Goal: Task Accomplishment & Management: Manage account settings

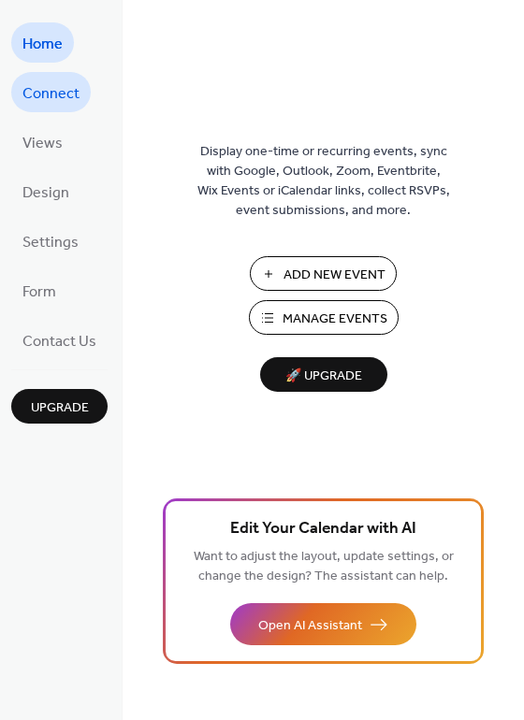
click at [50, 95] on span "Connect" at bounding box center [50, 94] width 57 height 29
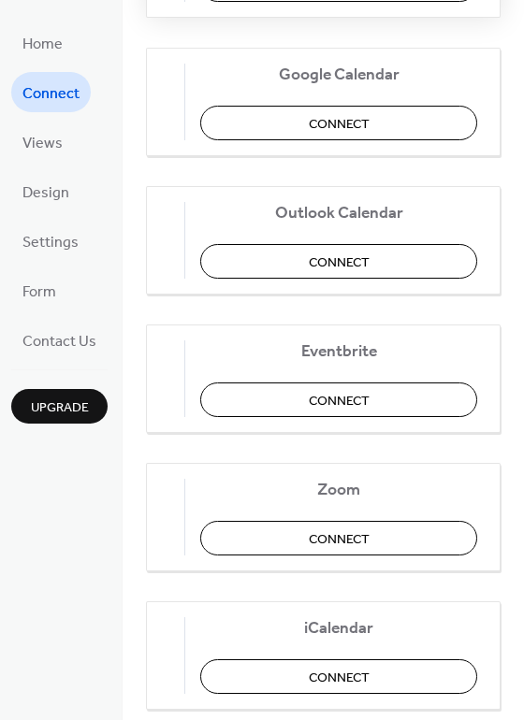
scroll to position [386, 0]
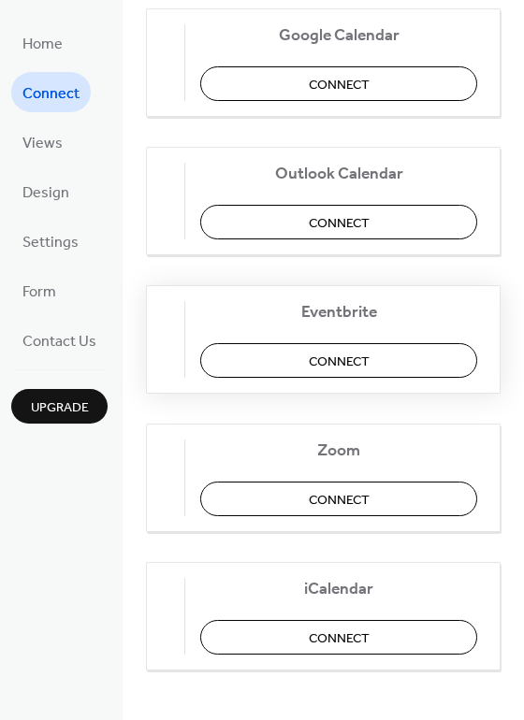
click at [370, 355] on span "Connect" at bounding box center [339, 362] width 61 height 20
click at [219, 353] on div "Eventbrite Connect" at bounding box center [323, 339] width 355 height 109
click at [423, 367] on div "Eventbrite Connect" at bounding box center [323, 339] width 355 height 109
click at [44, 47] on span "Home" at bounding box center [42, 44] width 40 height 29
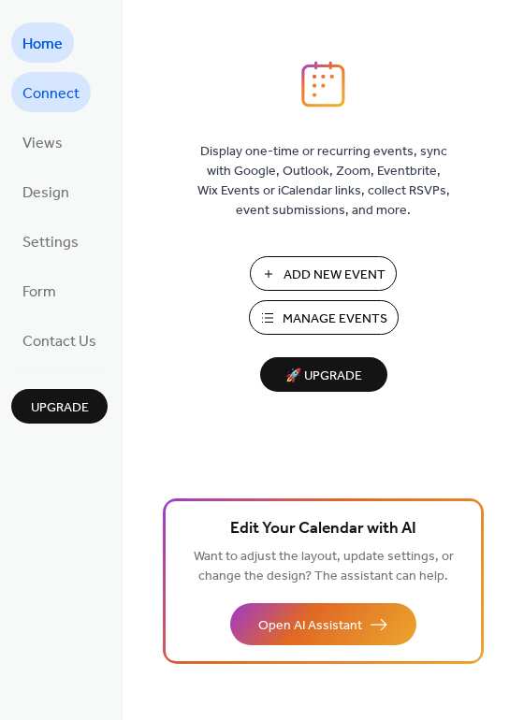
click at [47, 95] on span "Connect" at bounding box center [50, 94] width 57 height 29
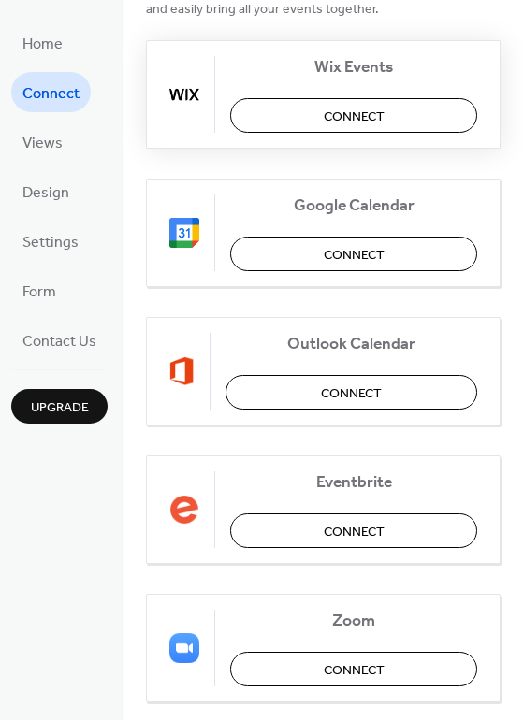
scroll to position [210, 0]
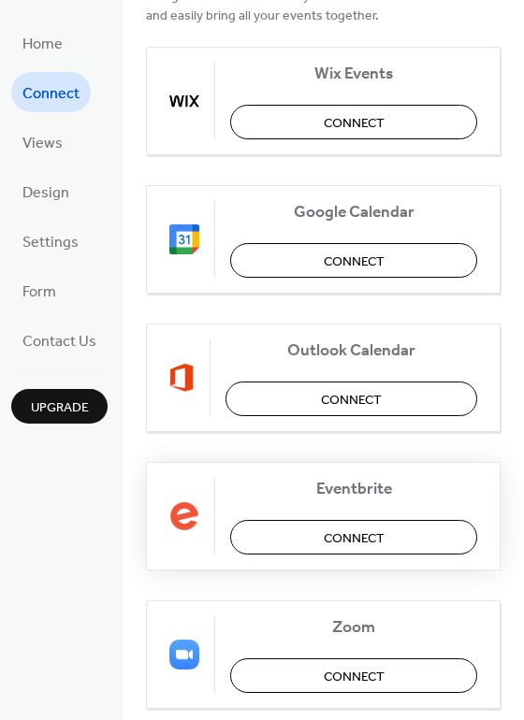
click at [352, 533] on span "Connect" at bounding box center [354, 539] width 61 height 20
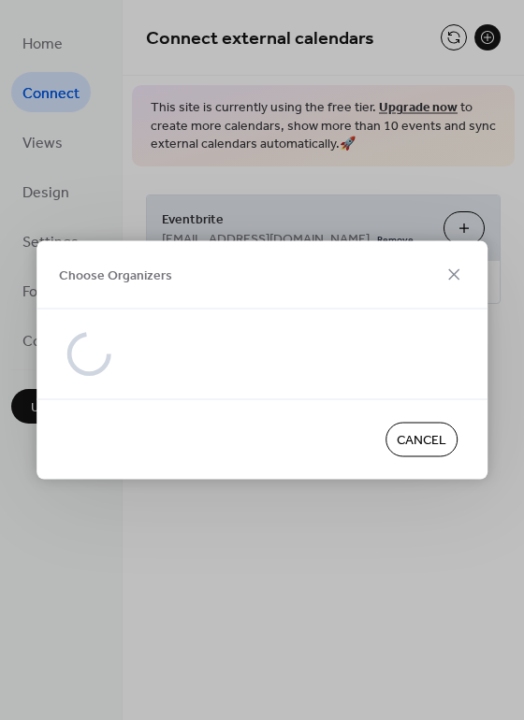
scroll to position [0, 0]
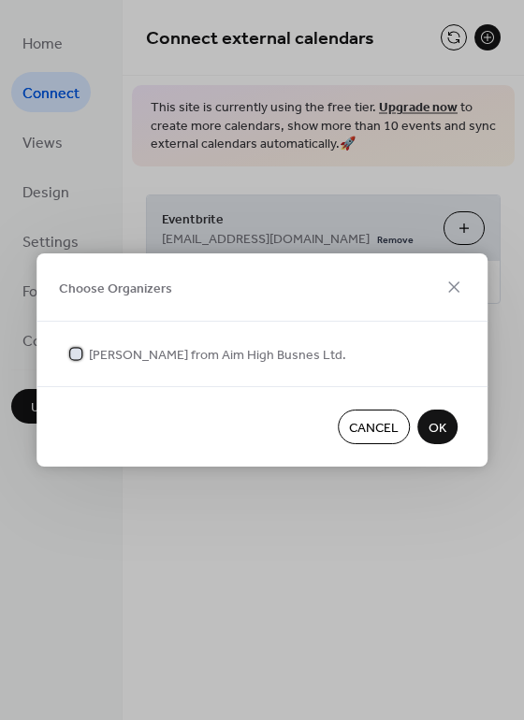
click at [132, 348] on span "[PERSON_NAME] from Aim High Busnes Ltd." at bounding box center [217, 356] width 257 height 20
click at [437, 419] on span "OK" at bounding box center [437, 429] width 18 height 20
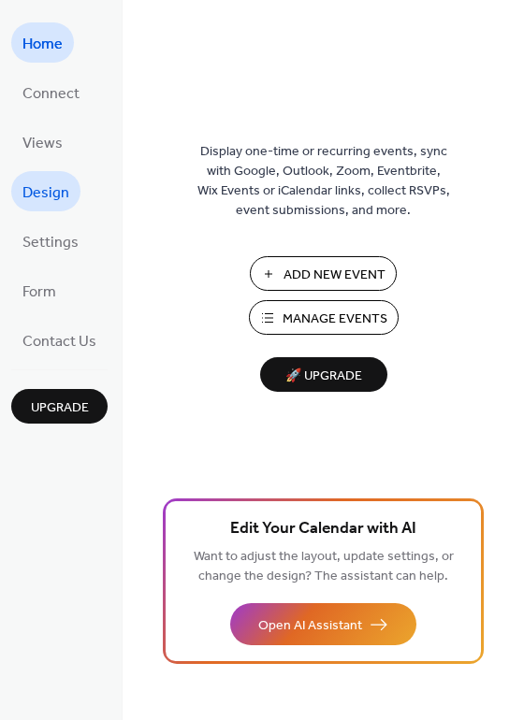
click at [55, 202] on span "Design" at bounding box center [45, 193] width 47 height 29
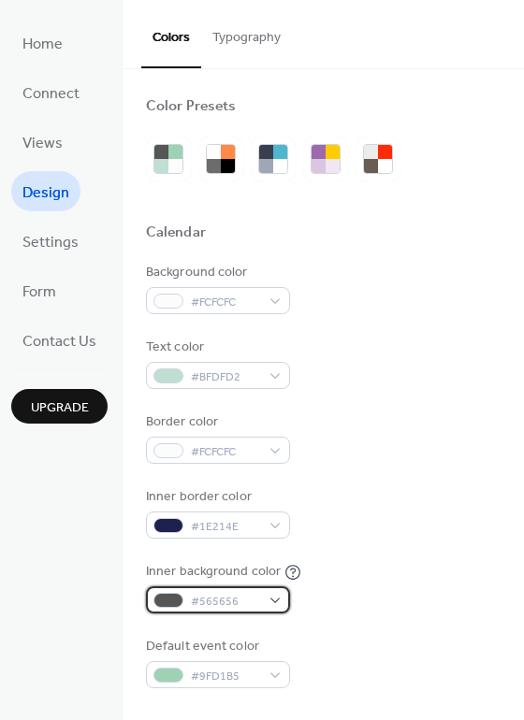
click at [262, 598] on div "#565656" at bounding box center [218, 600] width 144 height 27
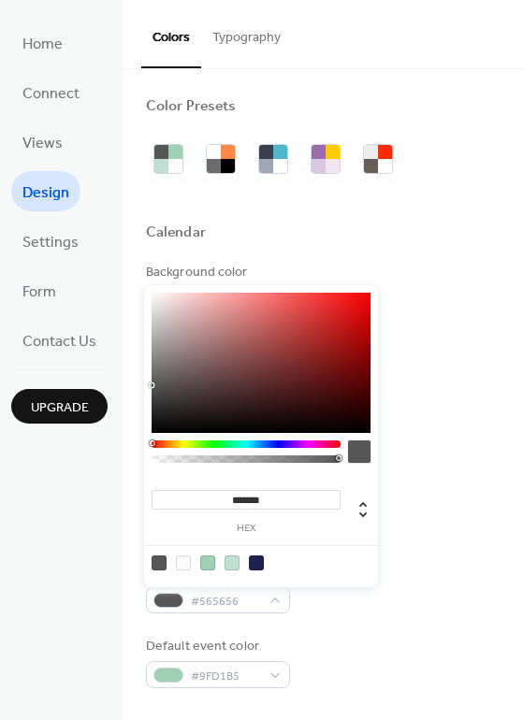
click at [185, 564] on div at bounding box center [183, 563] width 15 height 15
click at [301, 492] on input "*******" at bounding box center [246, 500] width 189 height 20
click at [306, 502] on input "*******" at bounding box center [246, 500] width 189 height 20
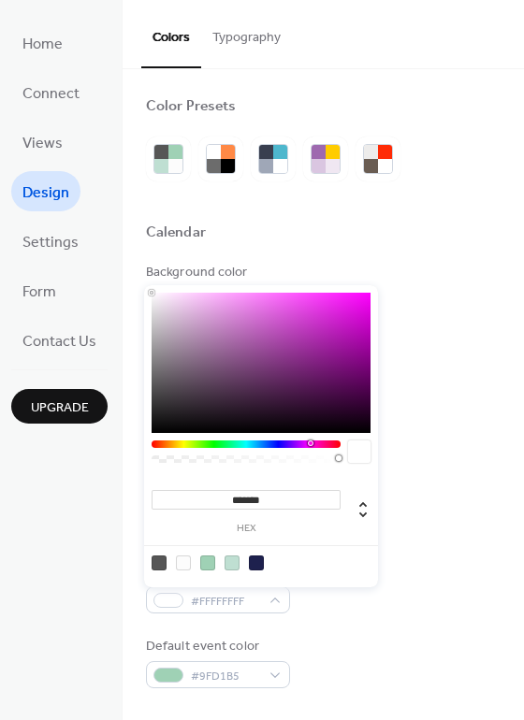
type input "*******"
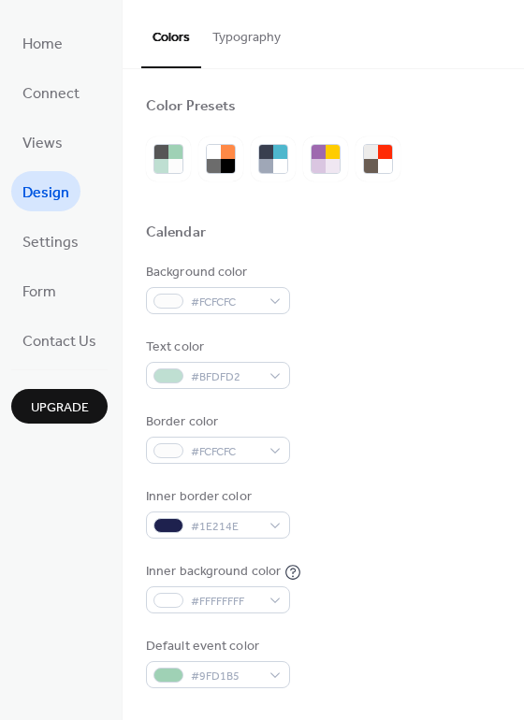
click at [413, 660] on div "Default event color #9FD1B5" at bounding box center [323, 662] width 355 height 51
click at [176, 380] on div at bounding box center [168, 376] width 30 height 15
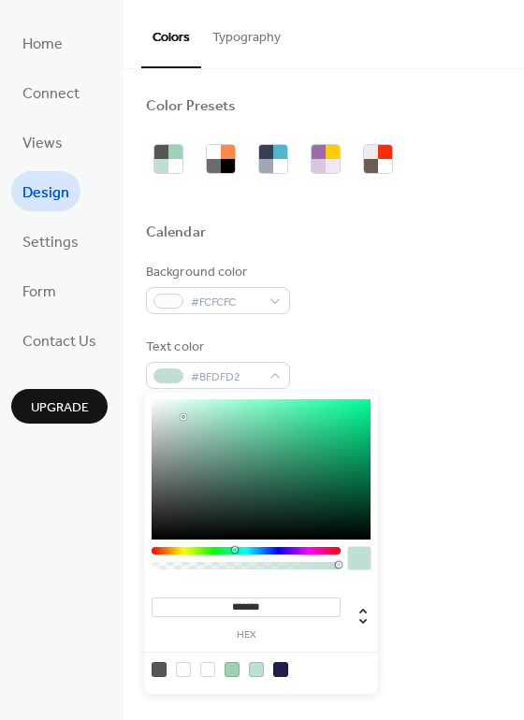
click at [282, 669] on div at bounding box center [280, 669] width 15 height 15
type input "*******"
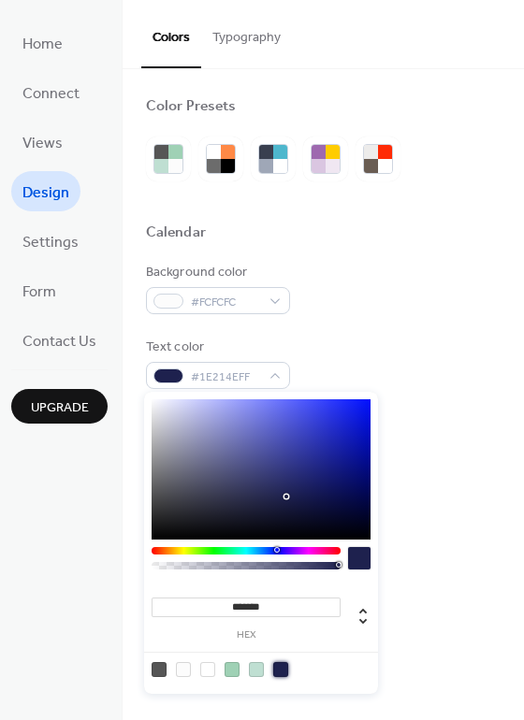
click at [460, 656] on div "Default event color #9FD1B5" at bounding box center [323, 662] width 355 height 51
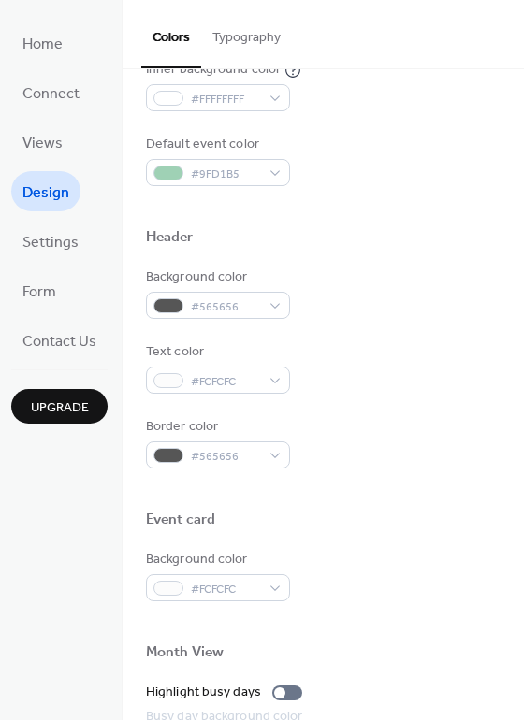
scroll to position [516, 0]
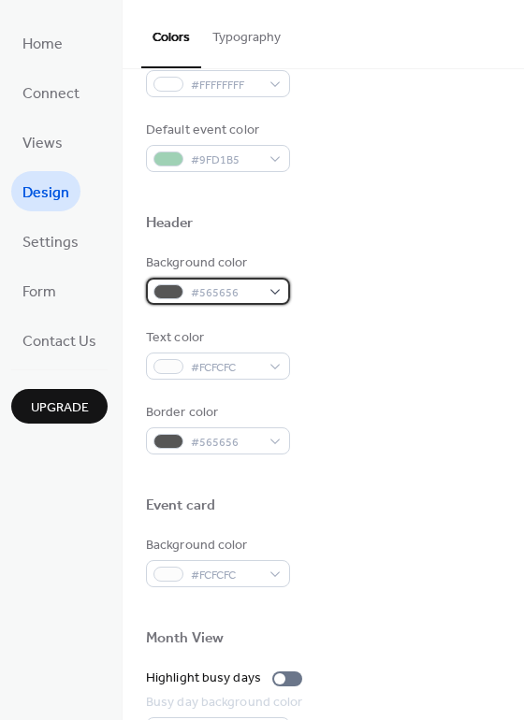
click at [266, 278] on div "#565656" at bounding box center [218, 291] width 144 height 27
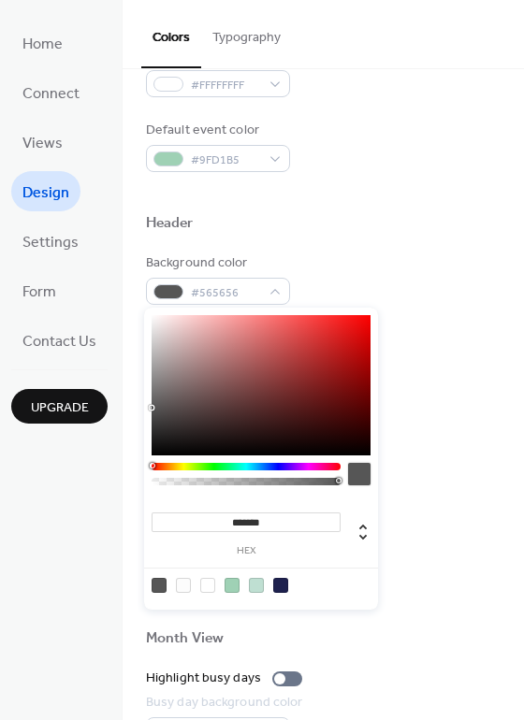
click at [284, 581] on div at bounding box center [280, 585] width 15 height 15
type input "*******"
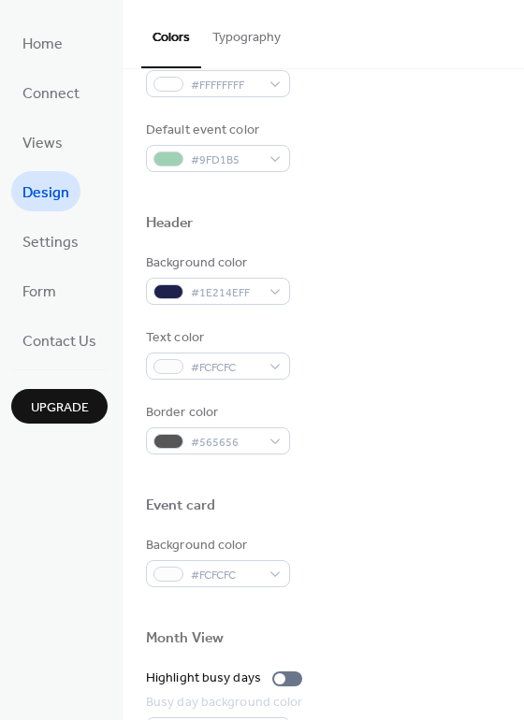
click at [490, 632] on div "Month View" at bounding box center [323, 642] width 355 height 24
click at [273, 444] on div "#565656" at bounding box center [218, 441] width 144 height 27
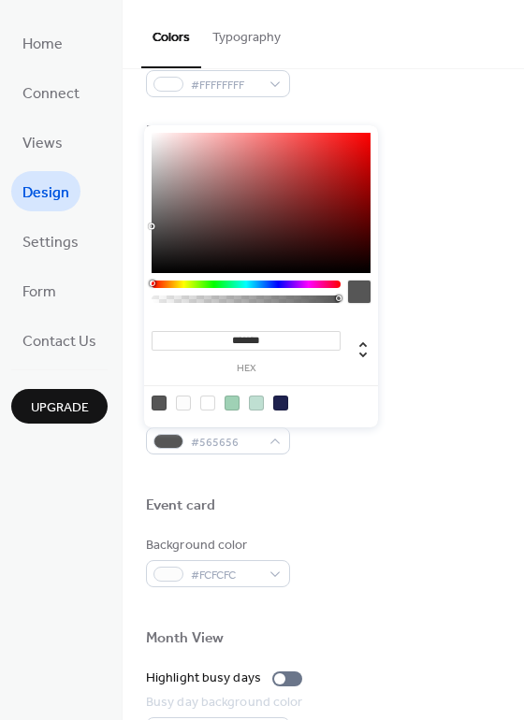
click at [280, 400] on div at bounding box center [280, 403] width 15 height 15
type input "*******"
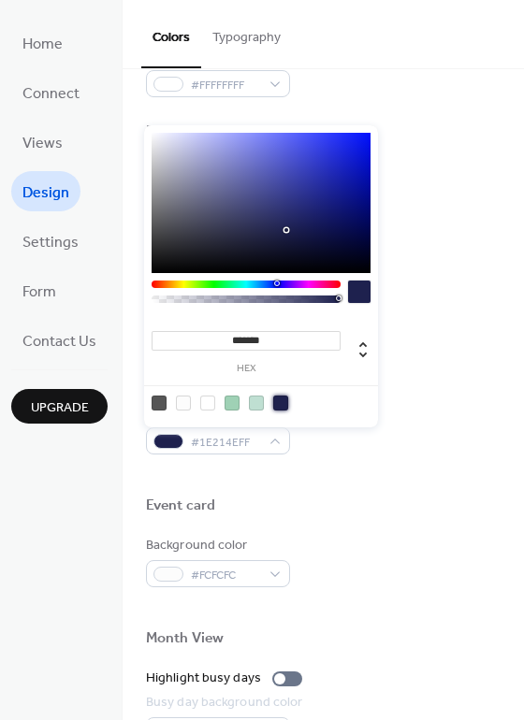
click at [369, 533] on div at bounding box center [323, 528] width 355 height 15
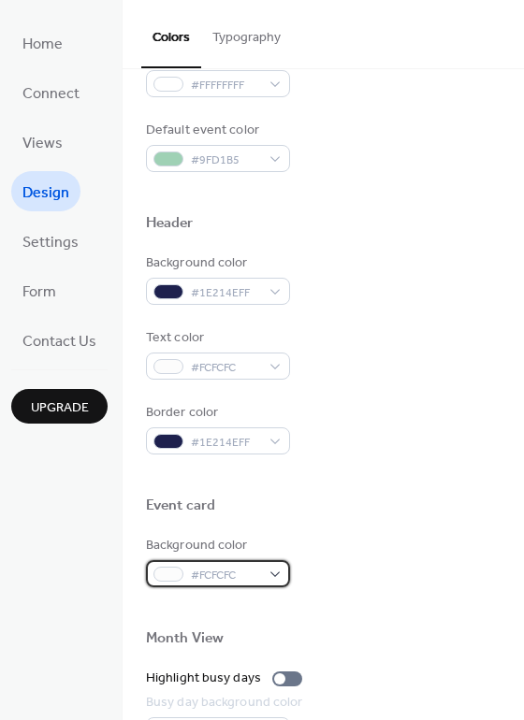
click at [270, 576] on div "#FCFCFC" at bounding box center [218, 573] width 144 height 27
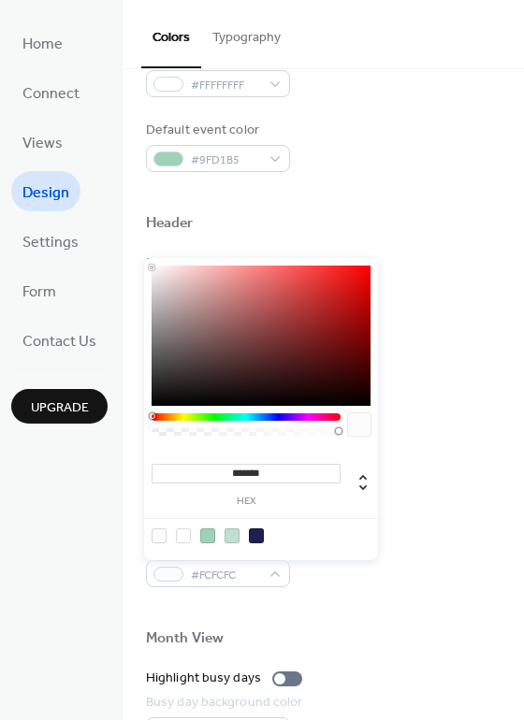
click at [184, 536] on div at bounding box center [183, 536] width 15 height 15
type input "*******"
click at [446, 597] on div at bounding box center [323, 608] width 355 height 42
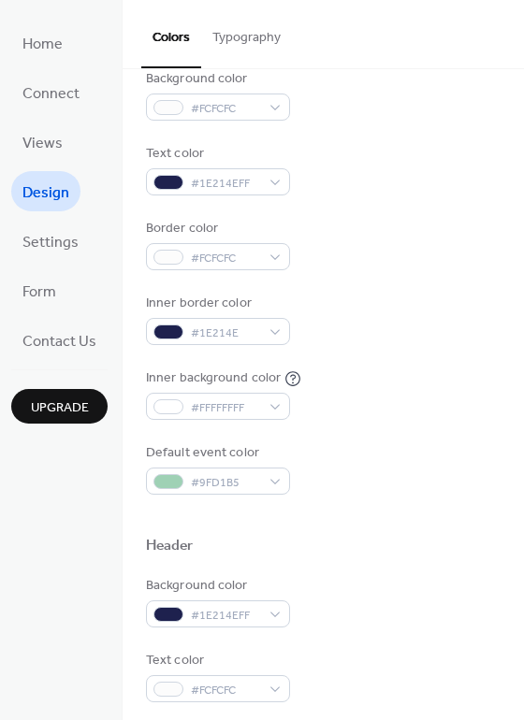
scroll to position [0, 0]
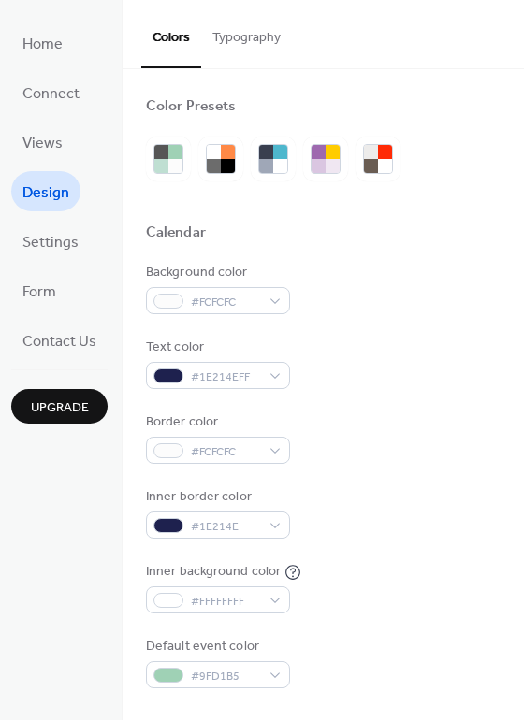
click at [258, 36] on button "Typography" at bounding box center [246, 33] width 91 height 66
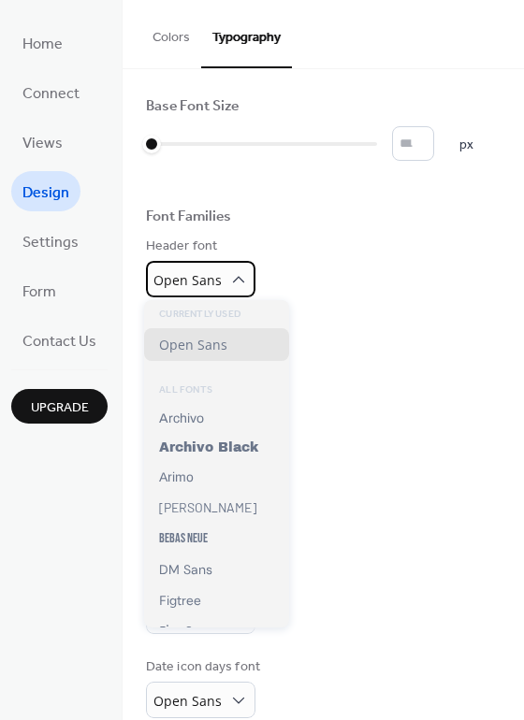
click at [210, 273] on span "Open Sans" at bounding box center [187, 280] width 68 height 18
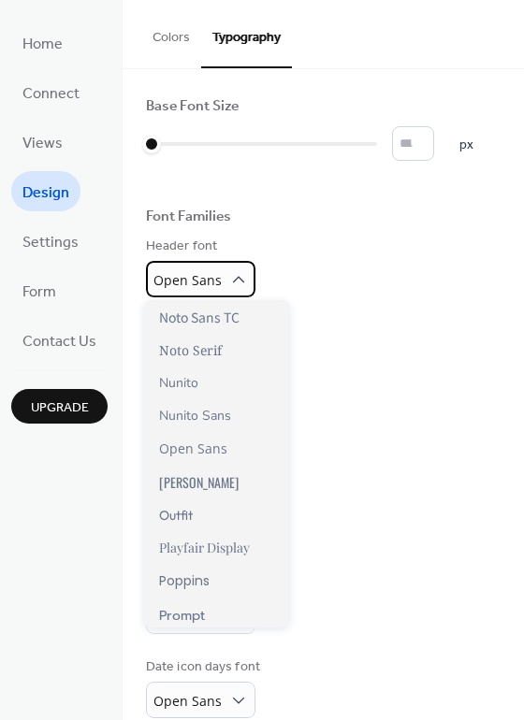
scroll to position [947, 0]
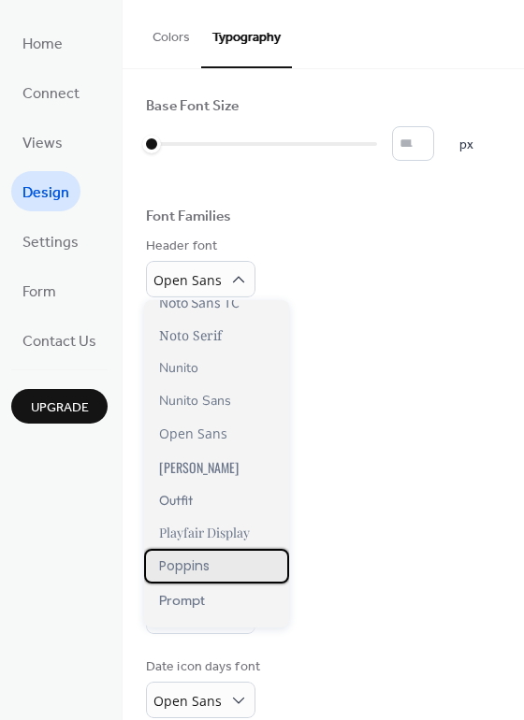
click at [196, 557] on span "Poppins" at bounding box center [184, 567] width 51 height 20
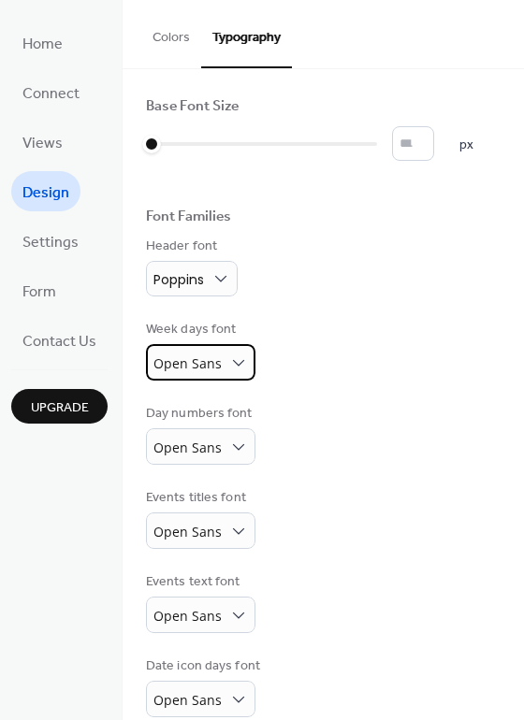
click at [199, 358] on span "Open Sans" at bounding box center [187, 364] width 68 height 18
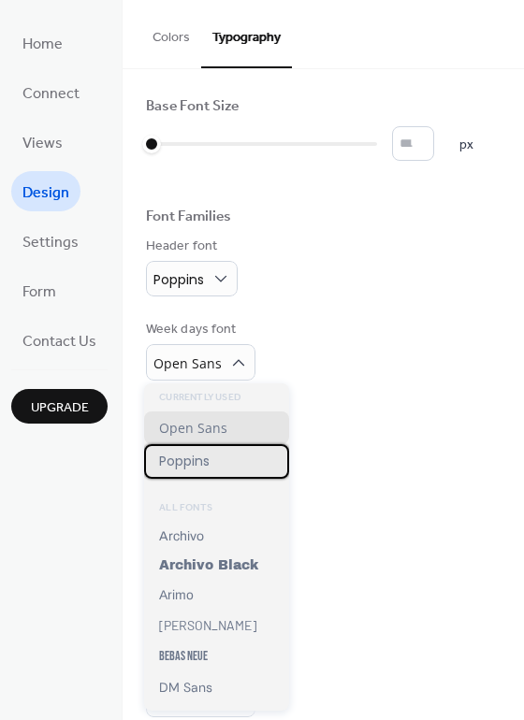
click at [204, 453] on span "Poppins" at bounding box center [184, 462] width 51 height 20
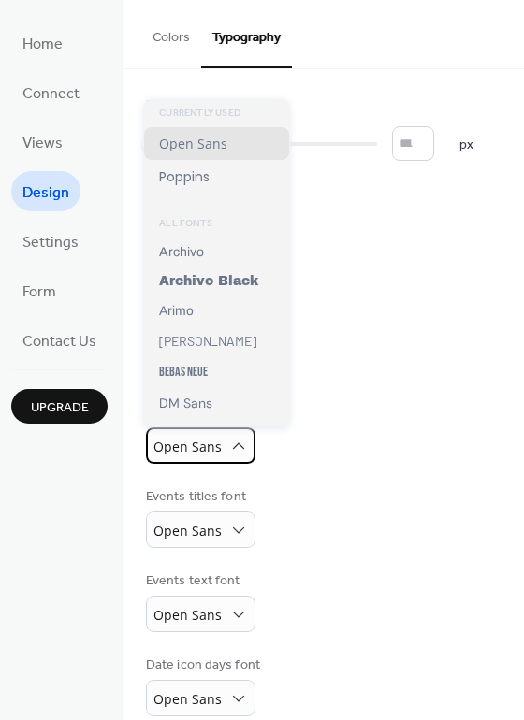
click at [204, 453] on span "Open Sans" at bounding box center [187, 447] width 68 height 18
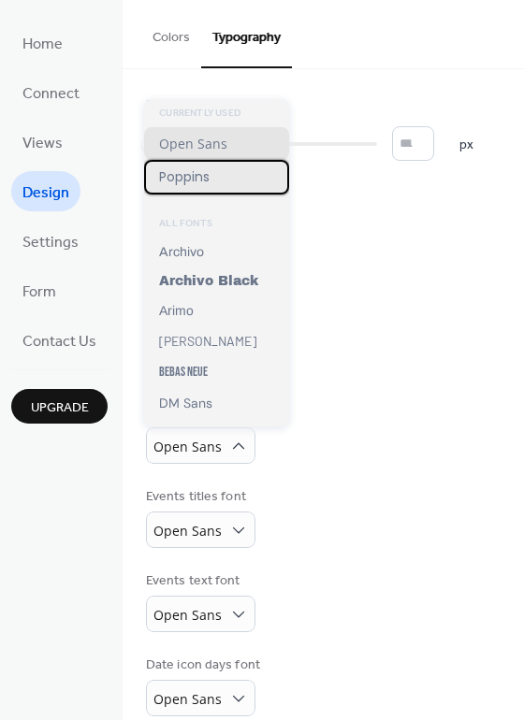
click at [195, 184] on span "Poppins" at bounding box center [184, 177] width 51 height 20
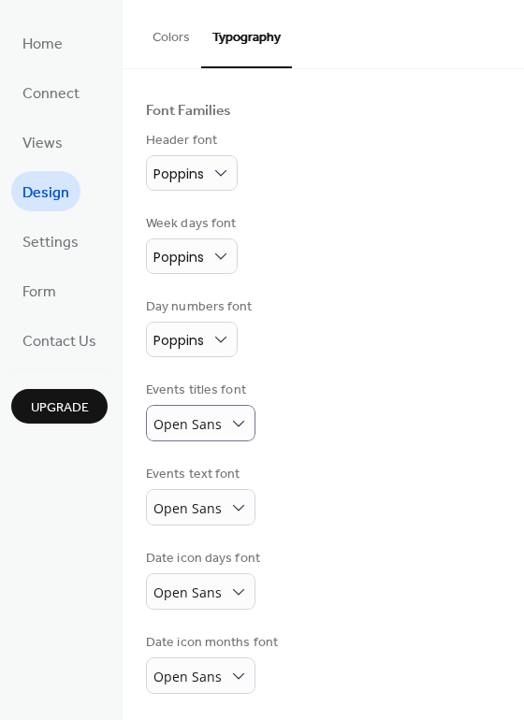
scroll to position [103, 0]
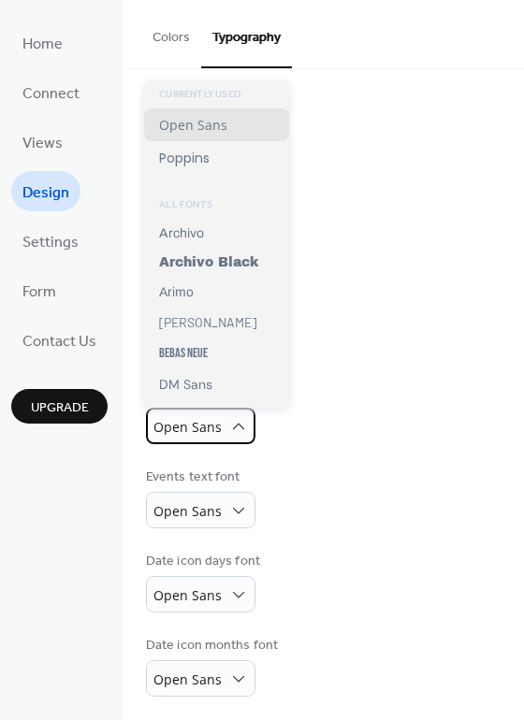
click at [197, 426] on span "Open Sans" at bounding box center [187, 427] width 68 height 18
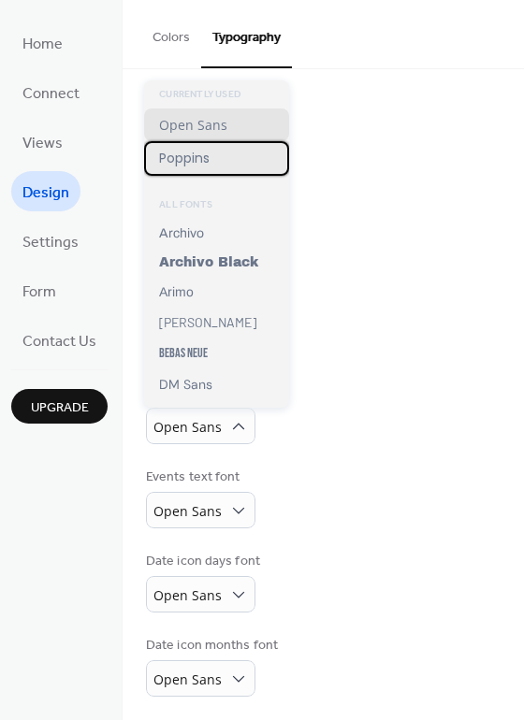
click at [190, 163] on span "Poppins" at bounding box center [184, 159] width 51 height 20
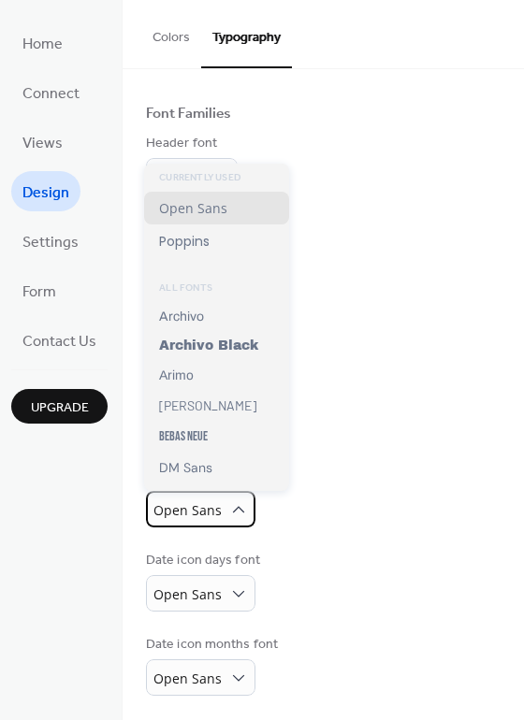
click at [216, 508] on span "Open Sans" at bounding box center [187, 510] width 68 height 18
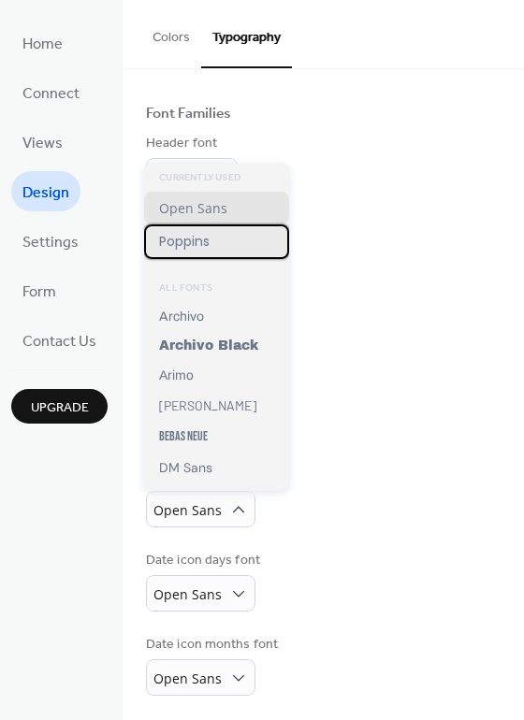
click at [183, 235] on span "Poppins" at bounding box center [184, 242] width 51 height 20
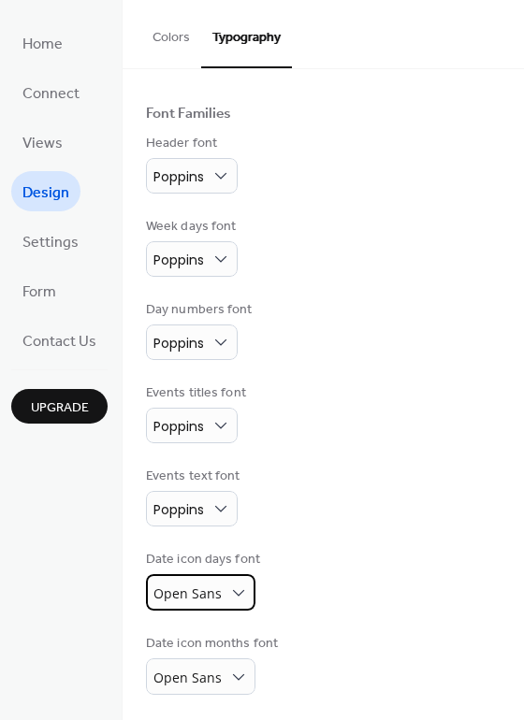
click at [204, 589] on span "Open Sans" at bounding box center [187, 594] width 68 height 18
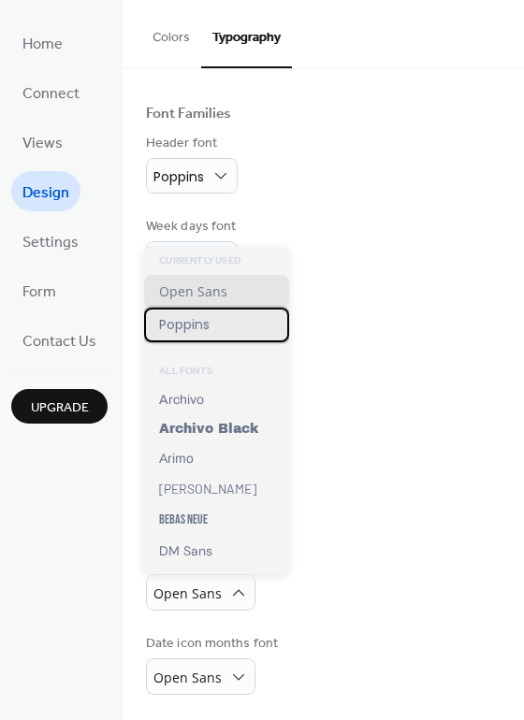
click at [190, 325] on span "Poppins" at bounding box center [184, 325] width 51 height 20
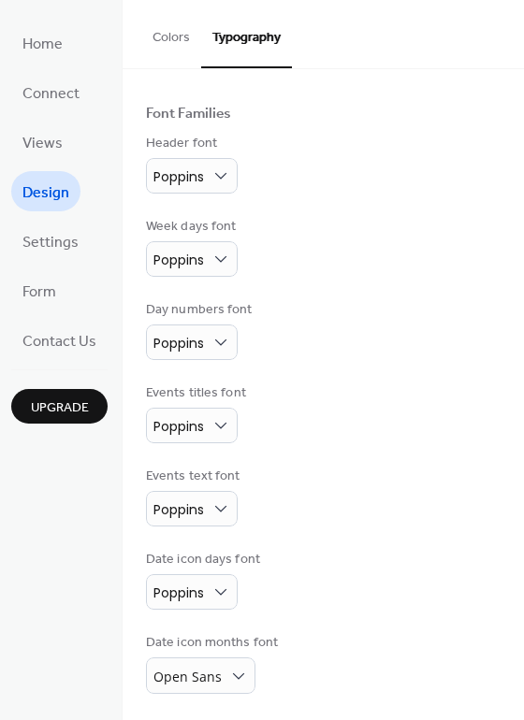
scroll to position [104, 0]
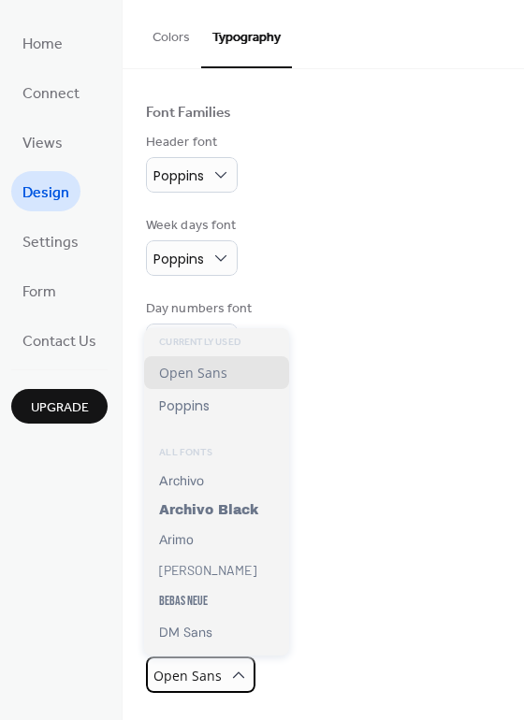
click at [210, 668] on span "Open Sans" at bounding box center [187, 676] width 68 height 18
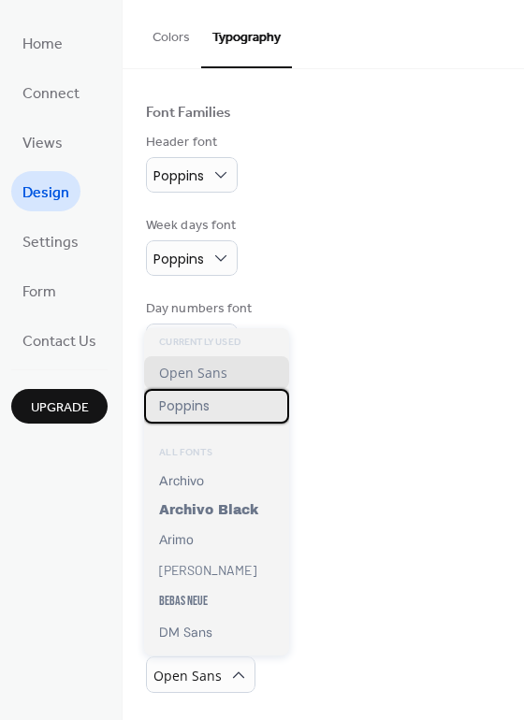
click at [180, 405] on span "Poppins" at bounding box center [184, 407] width 51 height 20
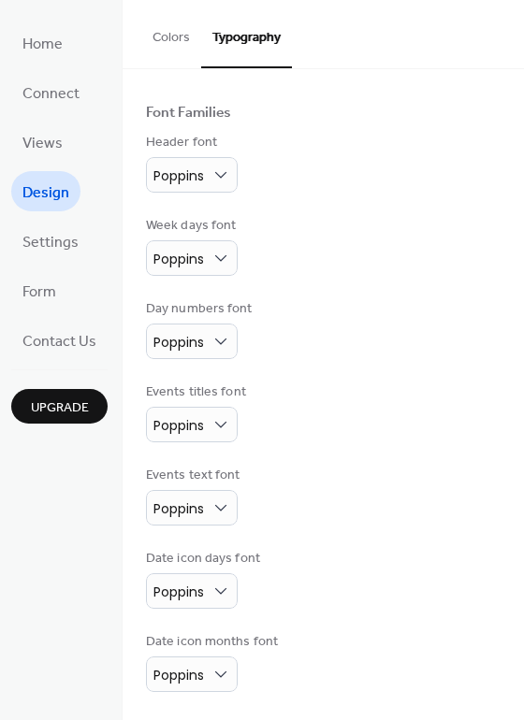
click at [403, 438] on div "Events titles font Poppins" at bounding box center [323, 413] width 355 height 60
click at [49, 234] on span "Settings" at bounding box center [50, 242] width 56 height 29
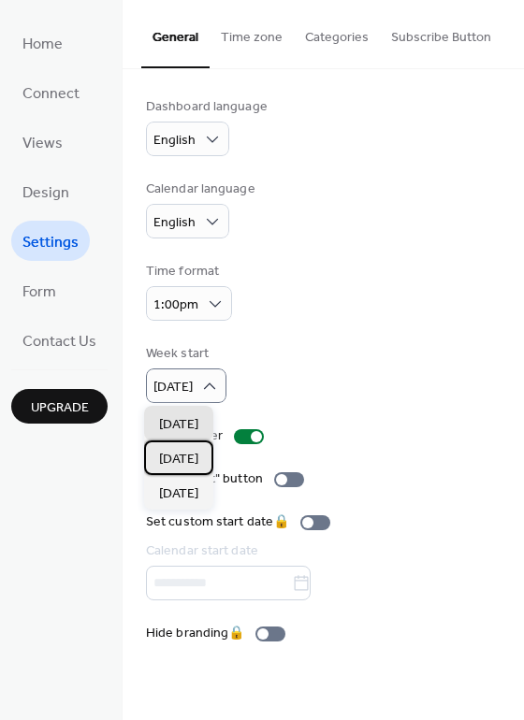
click at [196, 453] on span "Monday" at bounding box center [178, 460] width 39 height 20
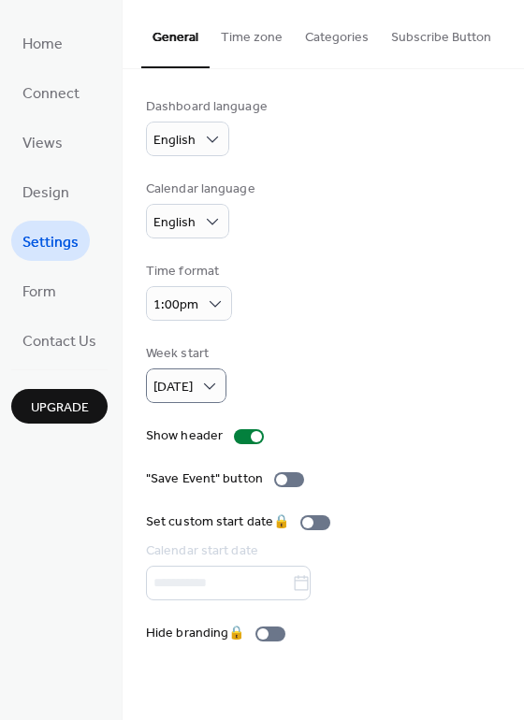
click at [359, 459] on div "Dashboard language English Calendar language English Time format 1:00pm Week st…" at bounding box center [323, 370] width 355 height 546
click at [289, 479] on div at bounding box center [289, 479] width 30 height 15
click at [291, 479] on div at bounding box center [296, 479] width 11 height 11
click at [32, 291] on span "Form" at bounding box center [39, 292] width 34 height 29
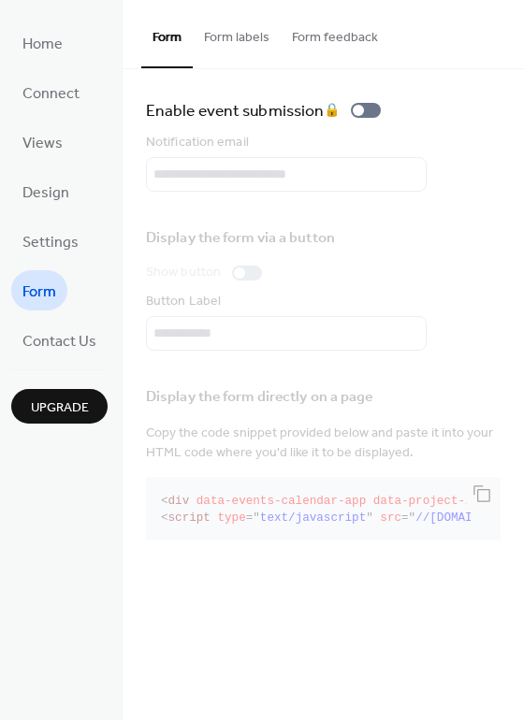
click at [259, 61] on button "Form labels" at bounding box center [237, 33] width 88 height 66
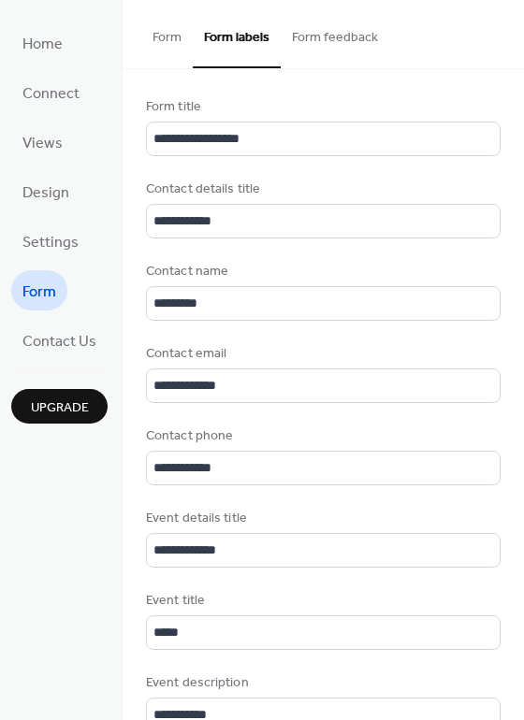
click at [341, 21] on button "Form feedback" at bounding box center [335, 33] width 109 height 66
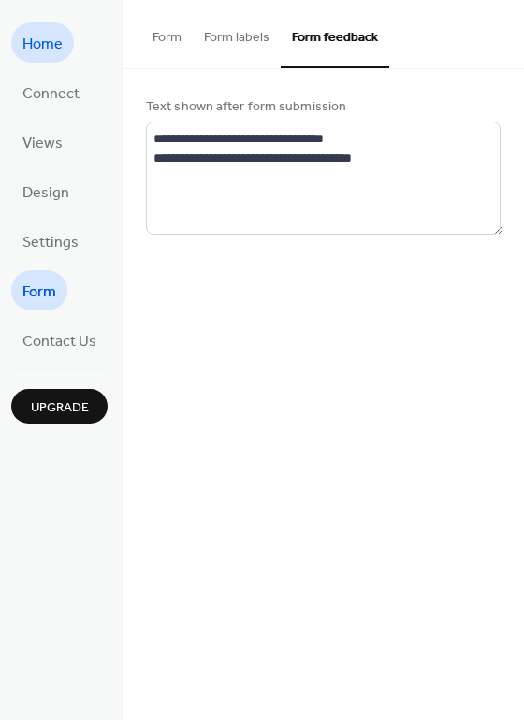
click at [50, 48] on span "Home" at bounding box center [42, 44] width 40 height 29
